Goal: Task Accomplishment & Management: Use online tool/utility

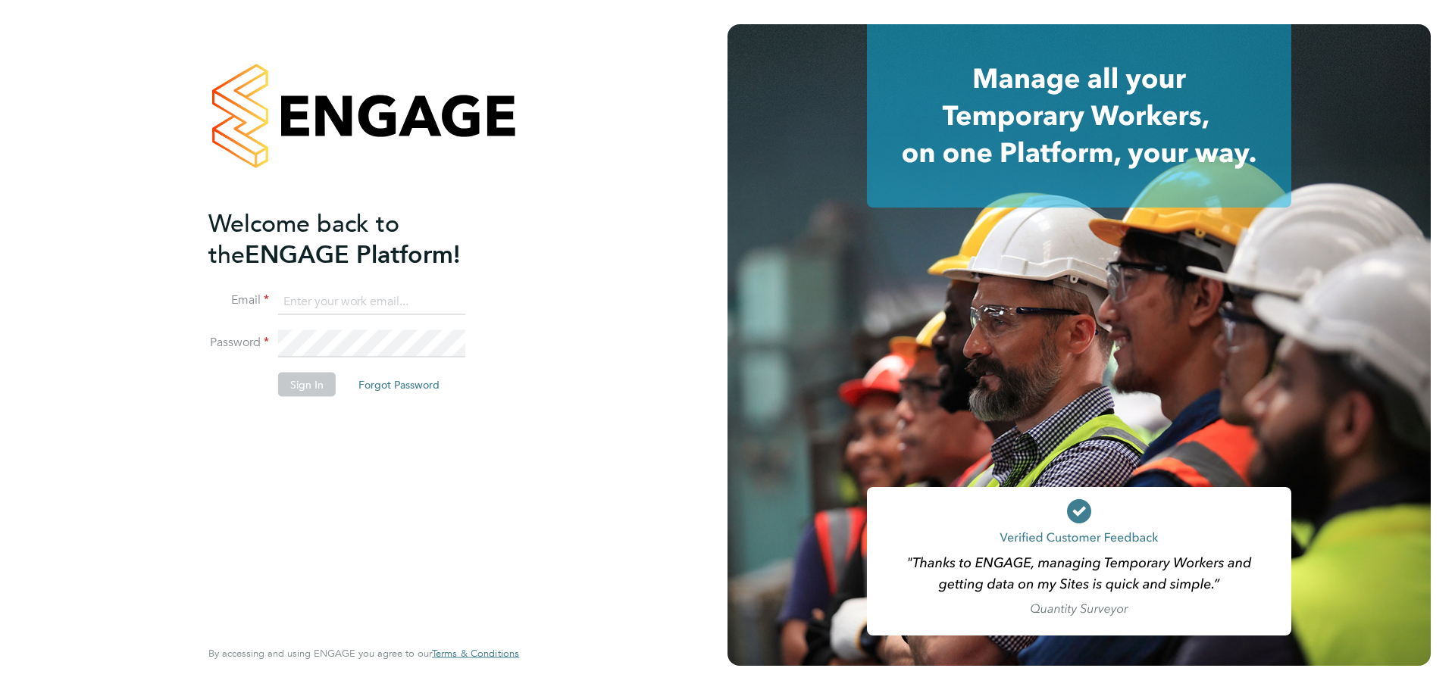
type input "[PERSON_NAME][EMAIL_ADDRESS][DOMAIN_NAME]"
click at [305, 389] on button "Sign In" at bounding box center [307, 385] width 58 height 24
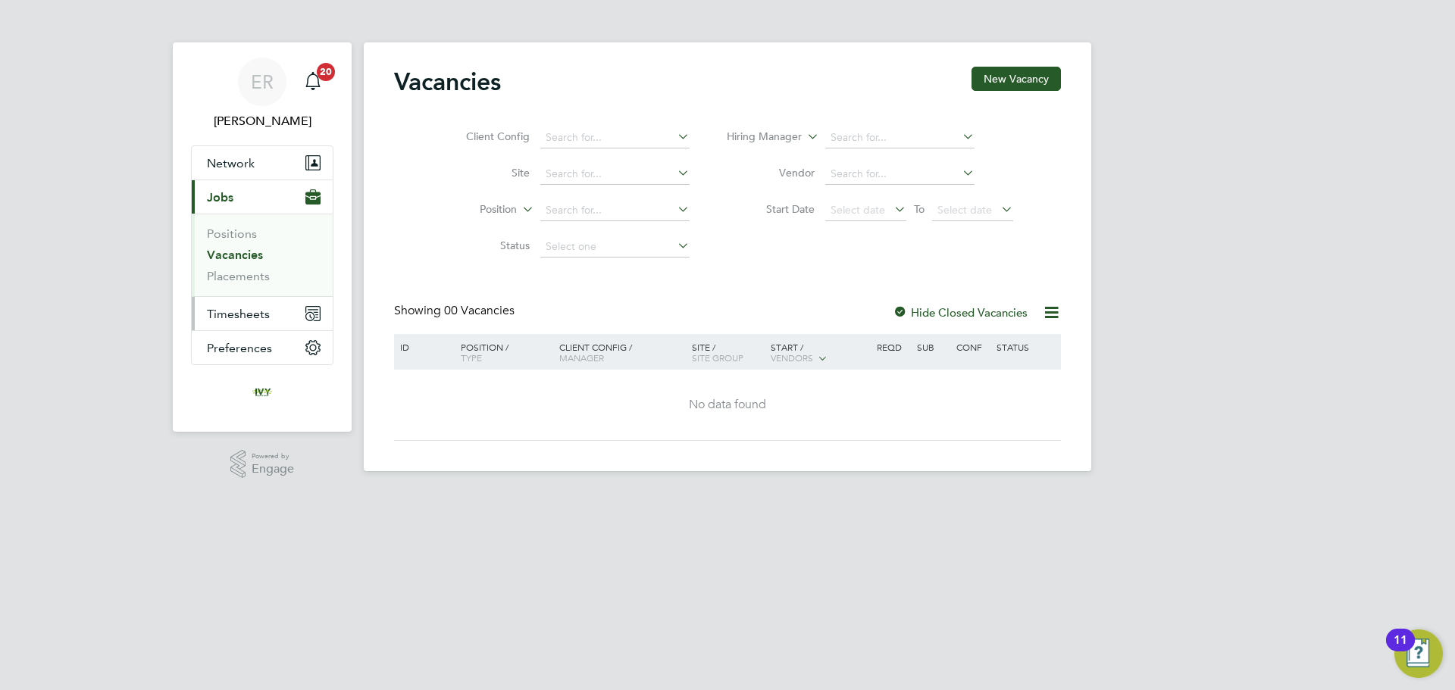
click at [252, 312] on span "Timesheets" at bounding box center [238, 314] width 63 height 14
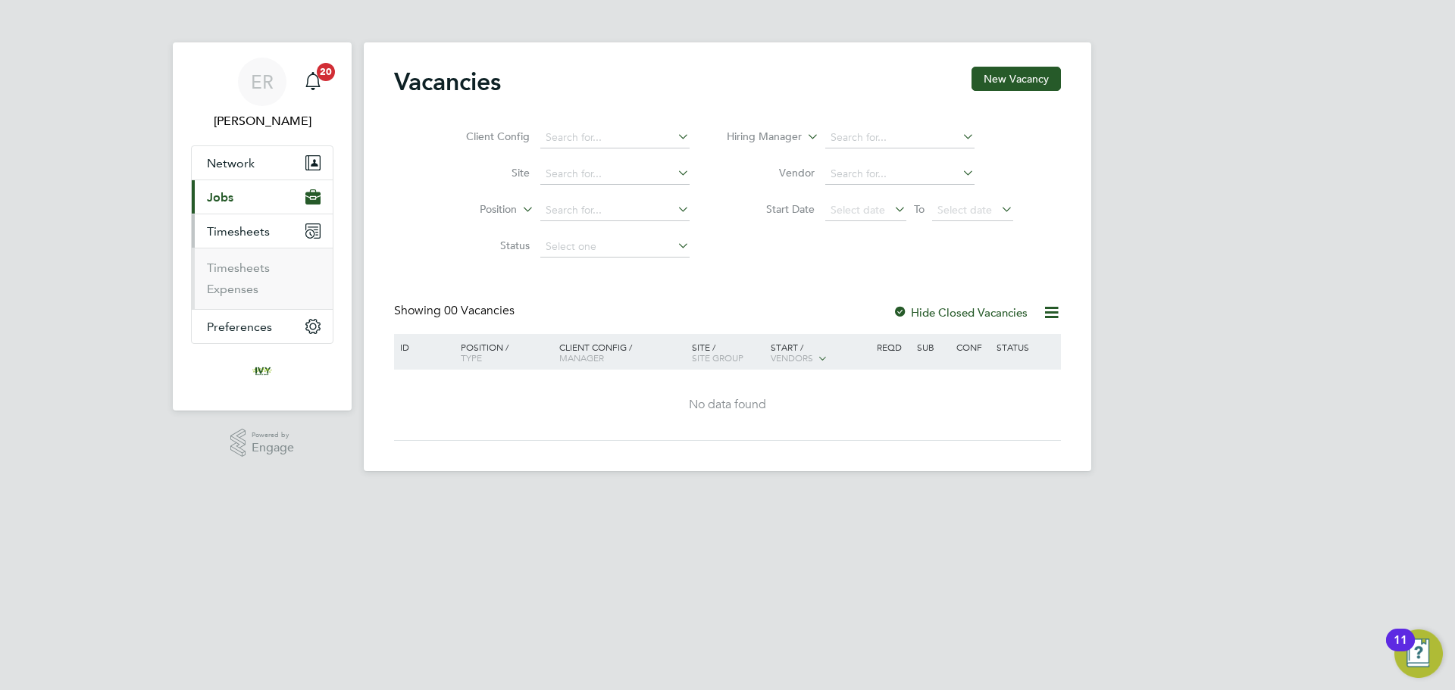
click at [253, 260] on ul "Timesheets Expenses" at bounding box center [262, 278] width 141 height 61
click at [252, 265] on link "Timesheets" at bounding box center [238, 268] width 63 height 14
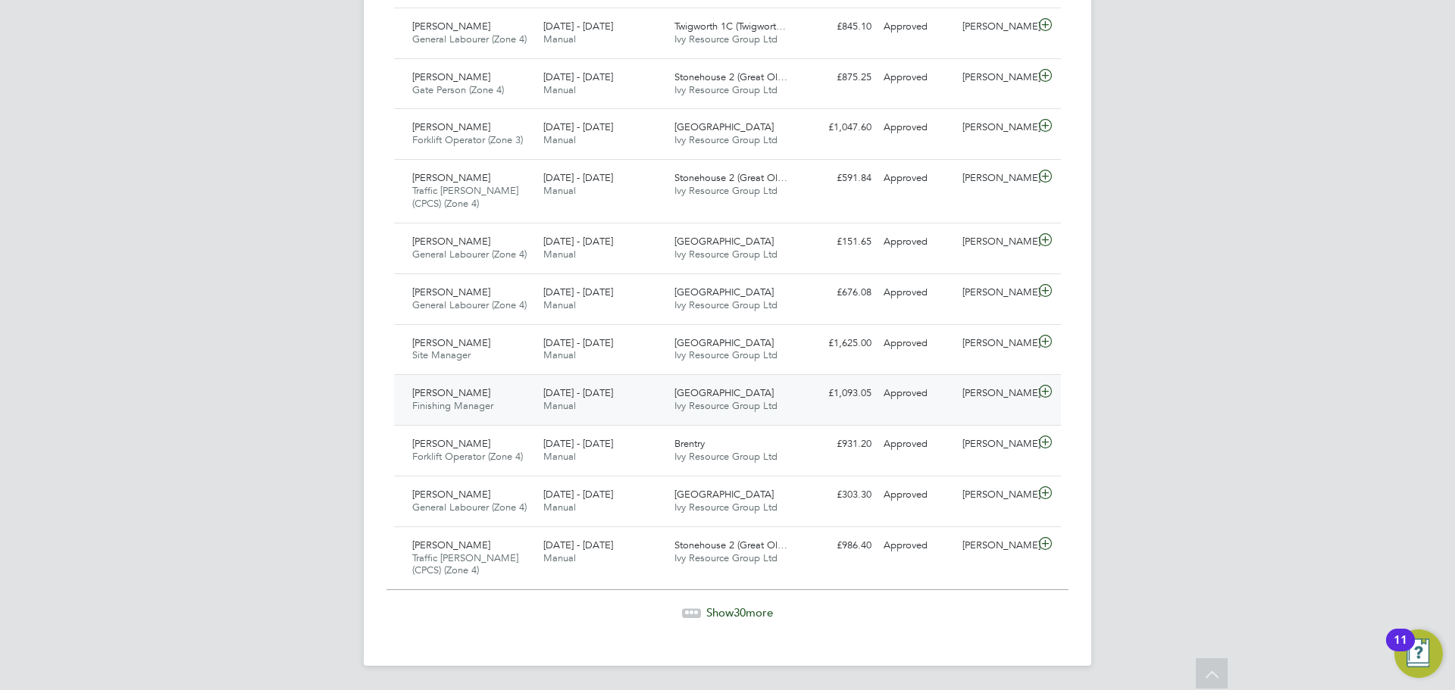
click at [593, 399] on span "11 - 17 Aug 2025" at bounding box center [578, 392] width 70 height 13
